Goal: Information Seeking & Learning: Stay updated

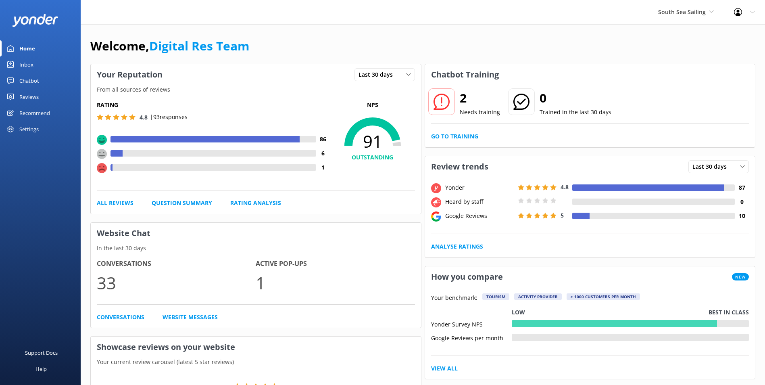
click at [33, 98] on div "Reviews" at bounding box center [28, 97] width 19 height 16
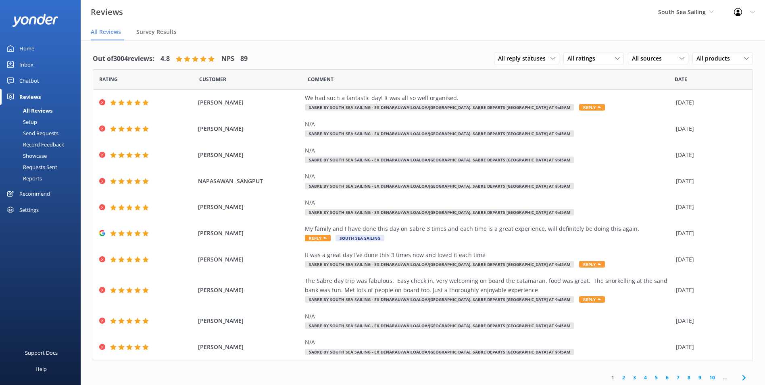
click at [618, 377] on link "2" at bounding box center [623, 377] width 11 height 8
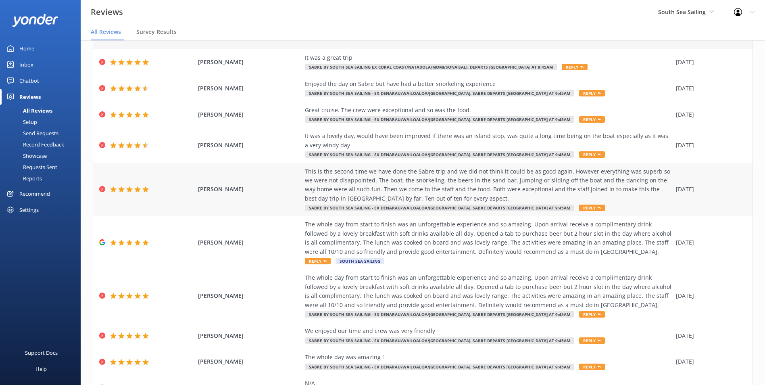
scroll to position [83, 0]
